Goal: Task Accomplishment & Management: Manage account settings

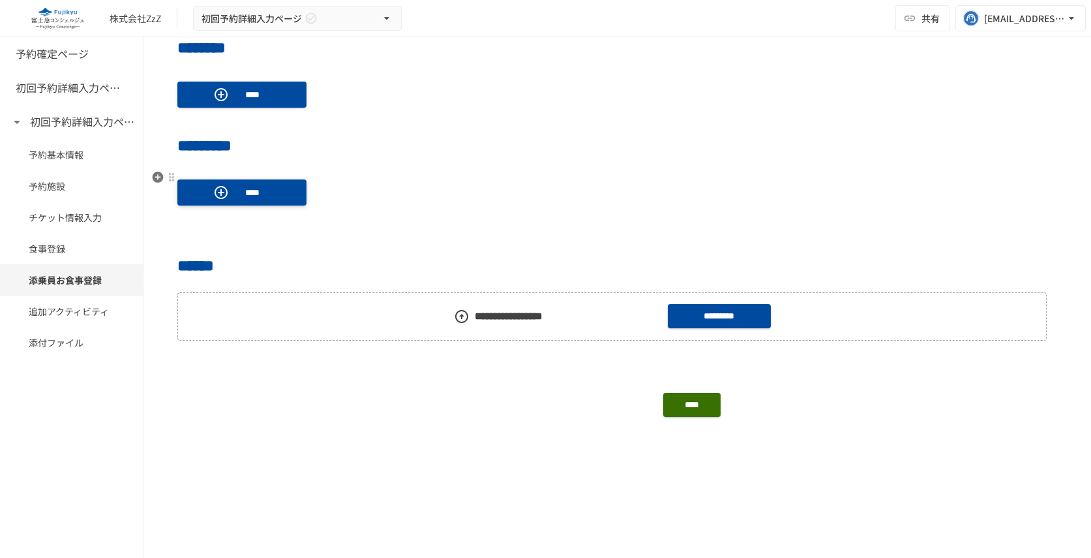
scroll to position [842, 0]
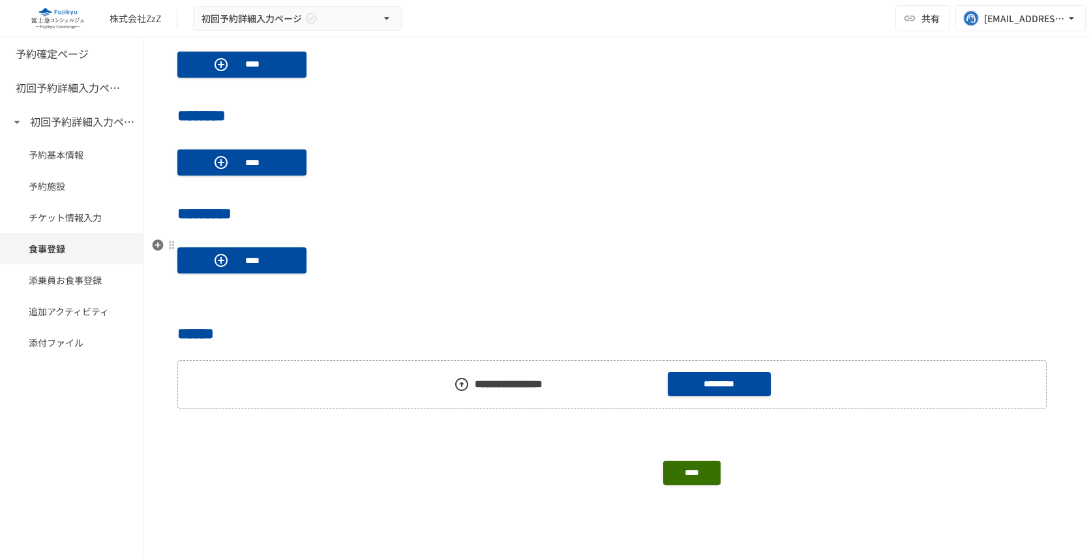
click at [177, 238] on div "****" at bounding box center [617, 260] width 880 height 47
click at [174, 239] on div at bounding box center [172, 245] width 12 height 16
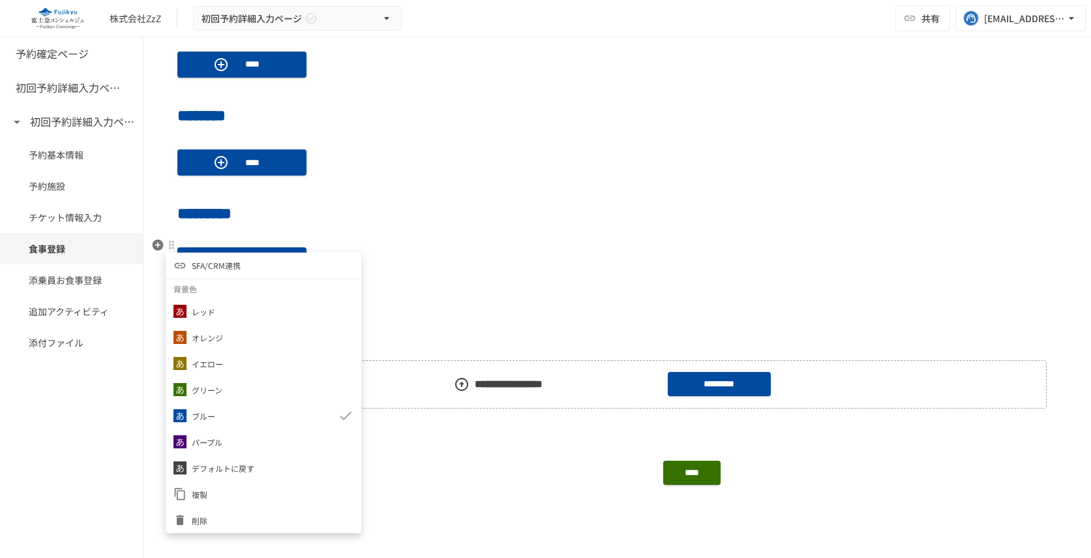
click at [205, 261] on span "SFA/CRM連携" at bounding box center [216, 265] width 49 height 12
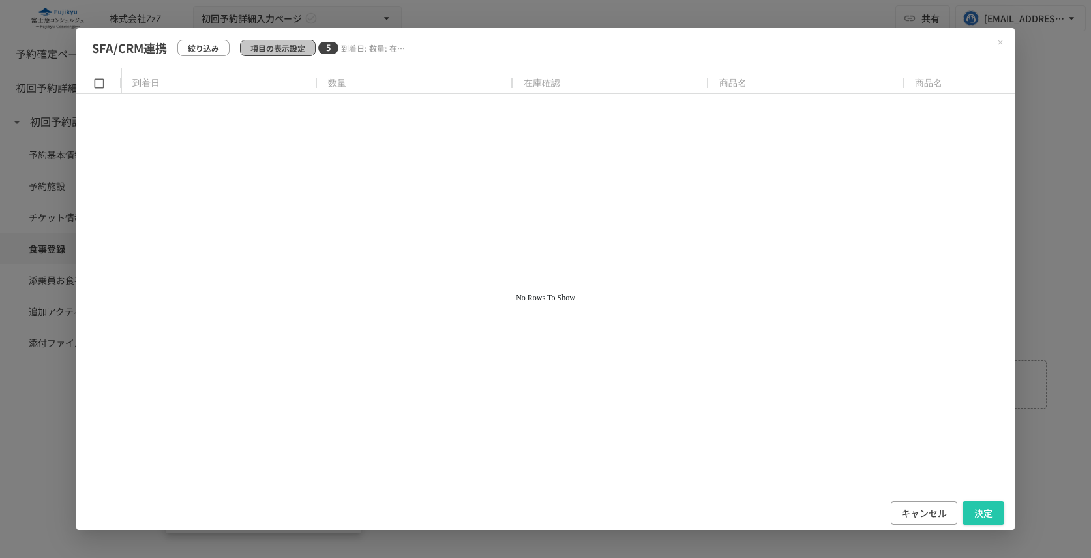
click at [296, 47] on p "項目の表示設定" at bounding box center [277, 48] width 55 height 12
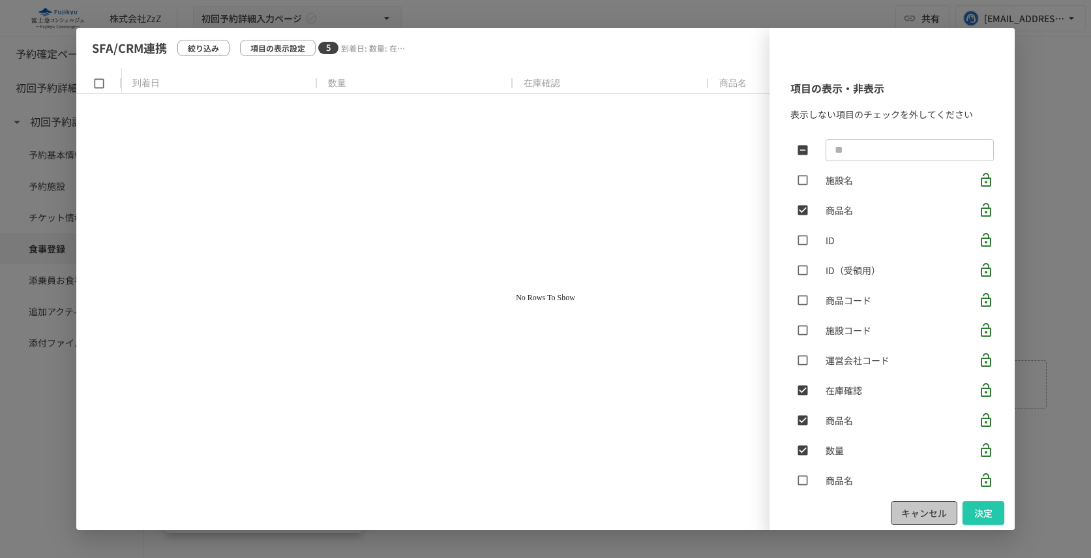
click at [921, 522] on button "キャンセル" at bounding box center [924, 513] width 67 height 24
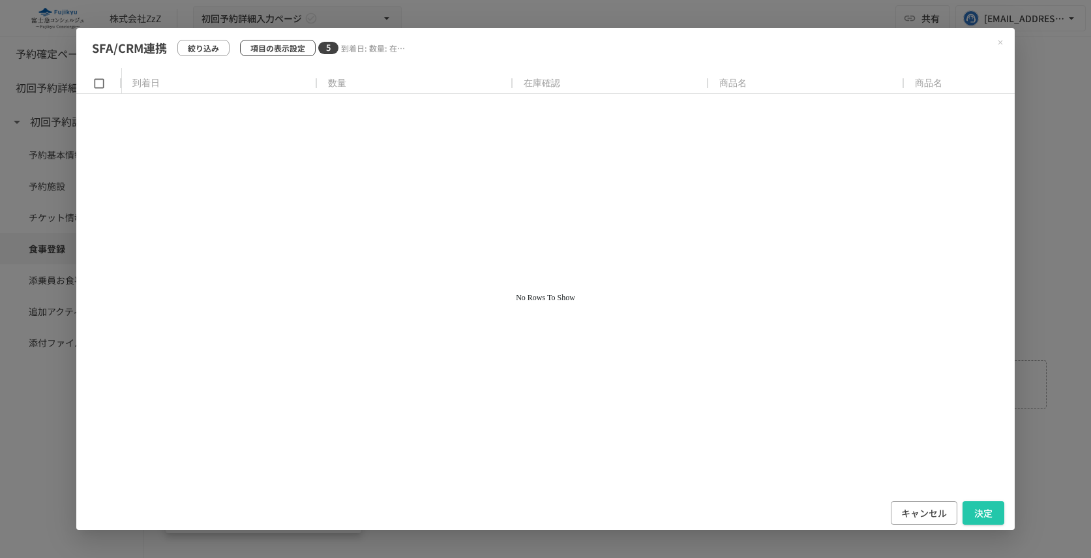
click at [294, 42] on p "項目の表示設定" at bounding box center [277, 48] width 55 height 12
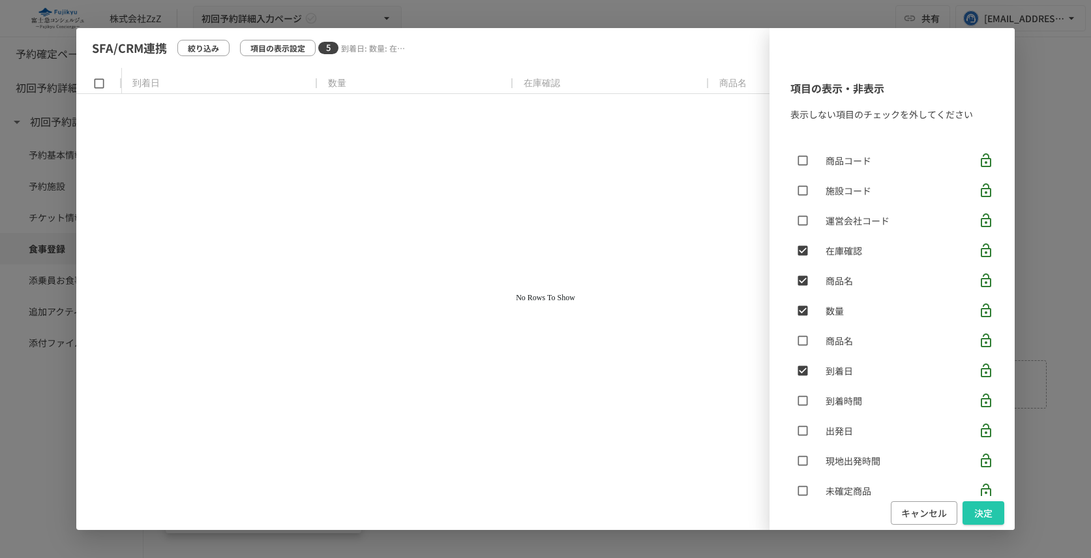
scroll to position [140, 0]
click at [967, 504] on button "決定" at bounding box center [983, 513] width 42 height 24
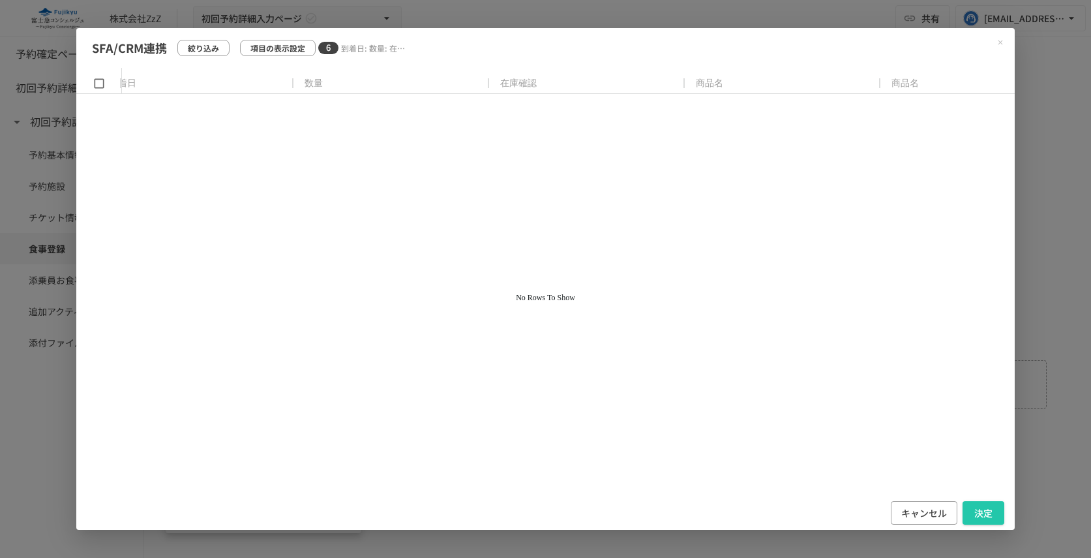
scroll to position [0, 0]
click at [293, 45] on p "項目の表示設定" at bounding box center [277, 48] width 55 height 12
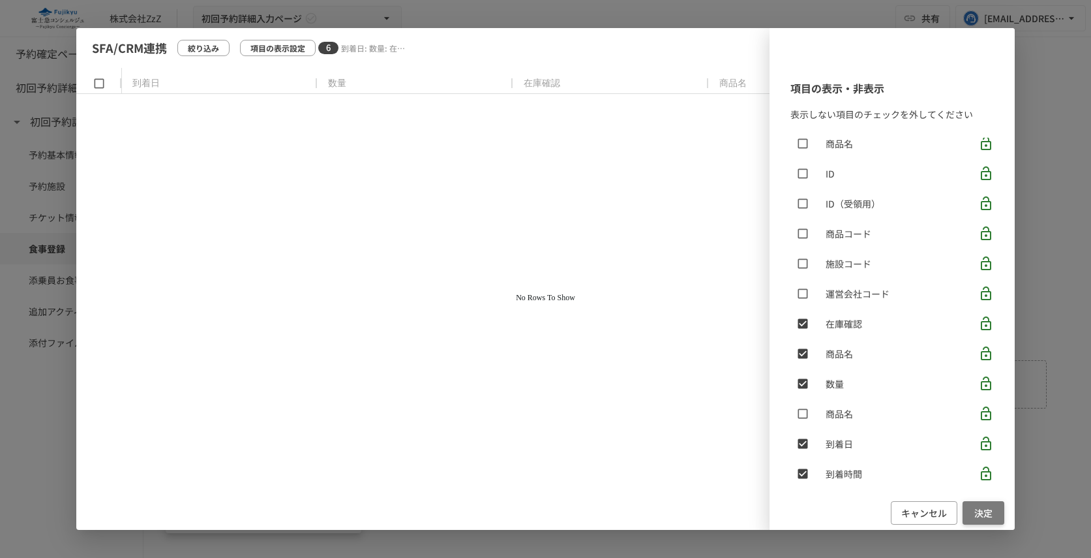
click at [985, 511] on button "決定" at bounding box center [983, 513] width 42 height 24
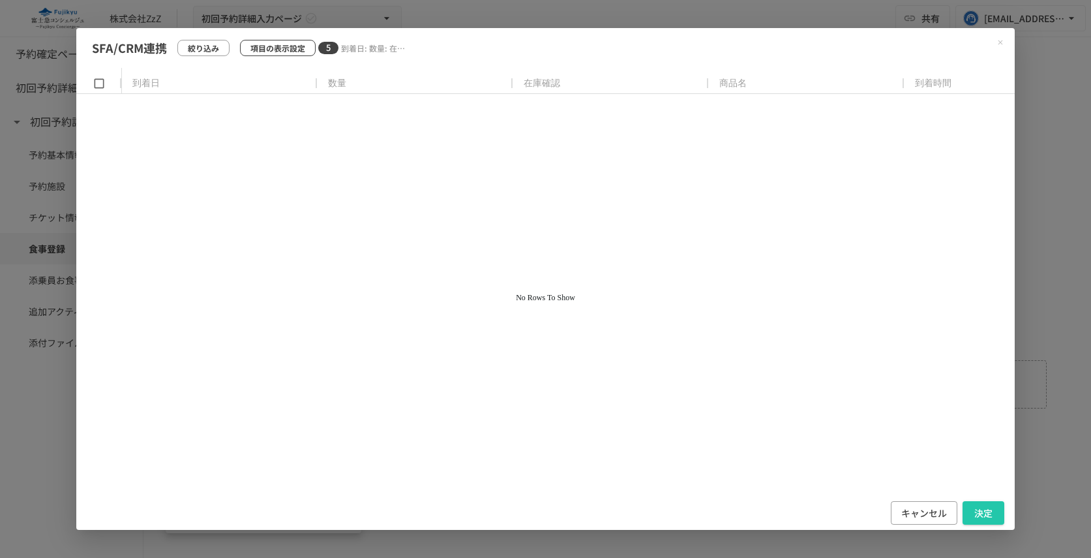
click at [288, 55] on button "項目の表示設定" at bounding box center [278, 48] width 76 height 16
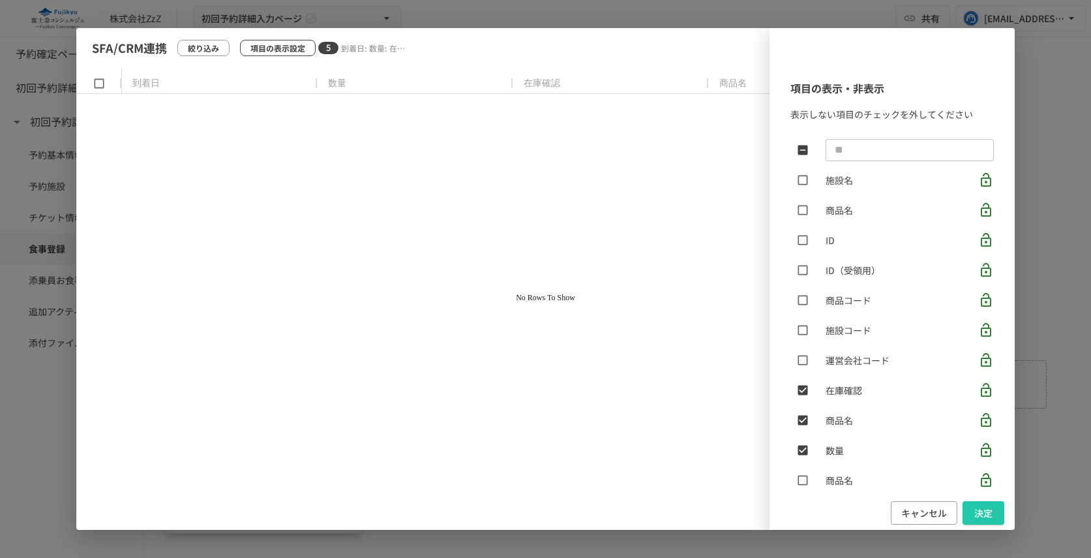
click at [288, 55] on div "項目の表示・非表示 表示しない項目のチェックを外してください ​ 施設名 商品名 ID ID（受領用） 商品コード 施設コード 運営会社コード 在庫確認 商品…" at bounding box center [545, 279] width 938 height 502
click at [987, 510] on button "決定" at bounding box center [983, 513] width 42 height 24
